Goal: Task Accomplishment & Management: Use online tool/utility

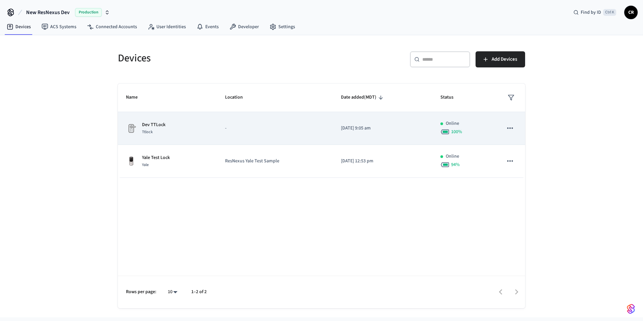
click at [162, 127] on p "Dev TTLock" at bounding box center [153, 124] width 23 height 7
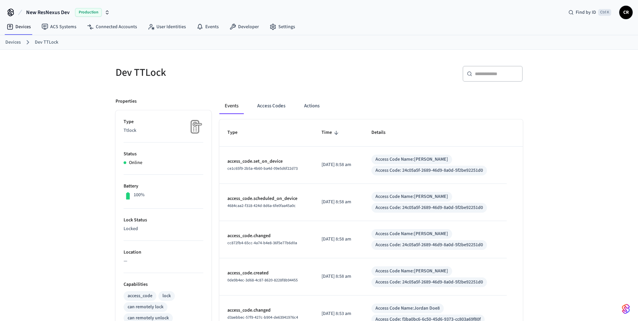
click at [342, 81] on div "​ ​" at bounding box center [423, 76] width 200 height 21
click at [274, 110] on button "Access Codes" at bounding box center [271, 106] width 39 height 16
click at [274, 104] on button "Access Codes" at bounding box center [271, 106] width 39 height 16
